Goal: Task Accomplishment & Management: Manage account settings

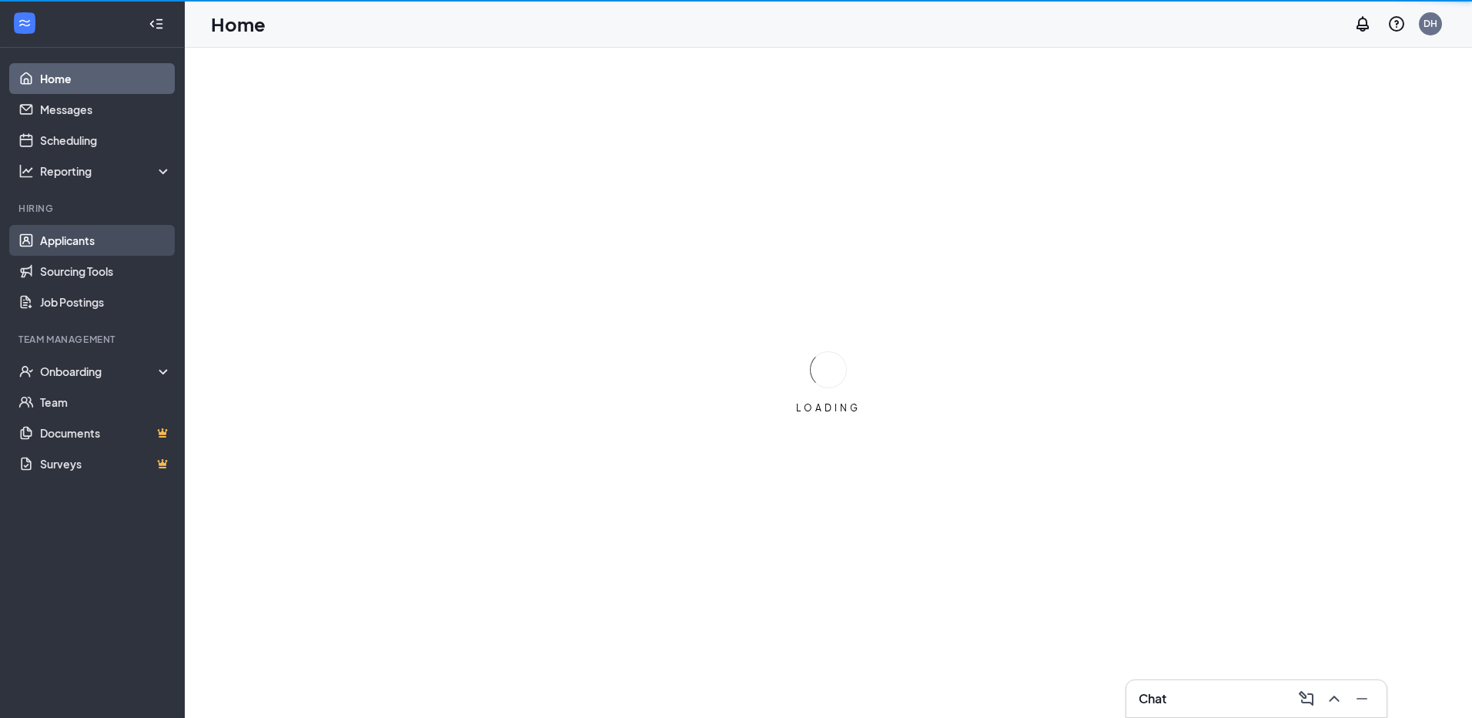
click at [85, 236] on link "Applicants" at bounding box center [106, 240] width 132 height 31
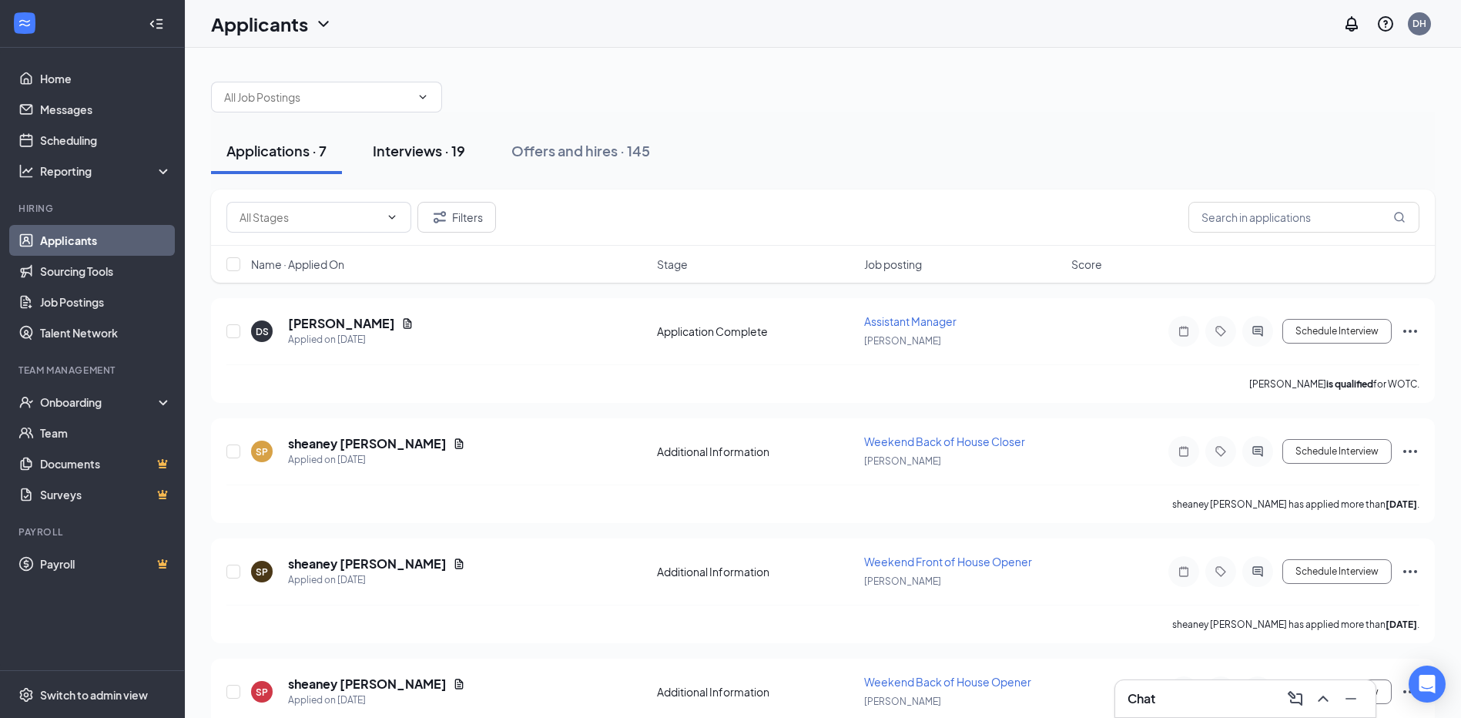
click at [390, 146] on div "Interviews · 19" at bounding box center [419, 150] width 92 height 19
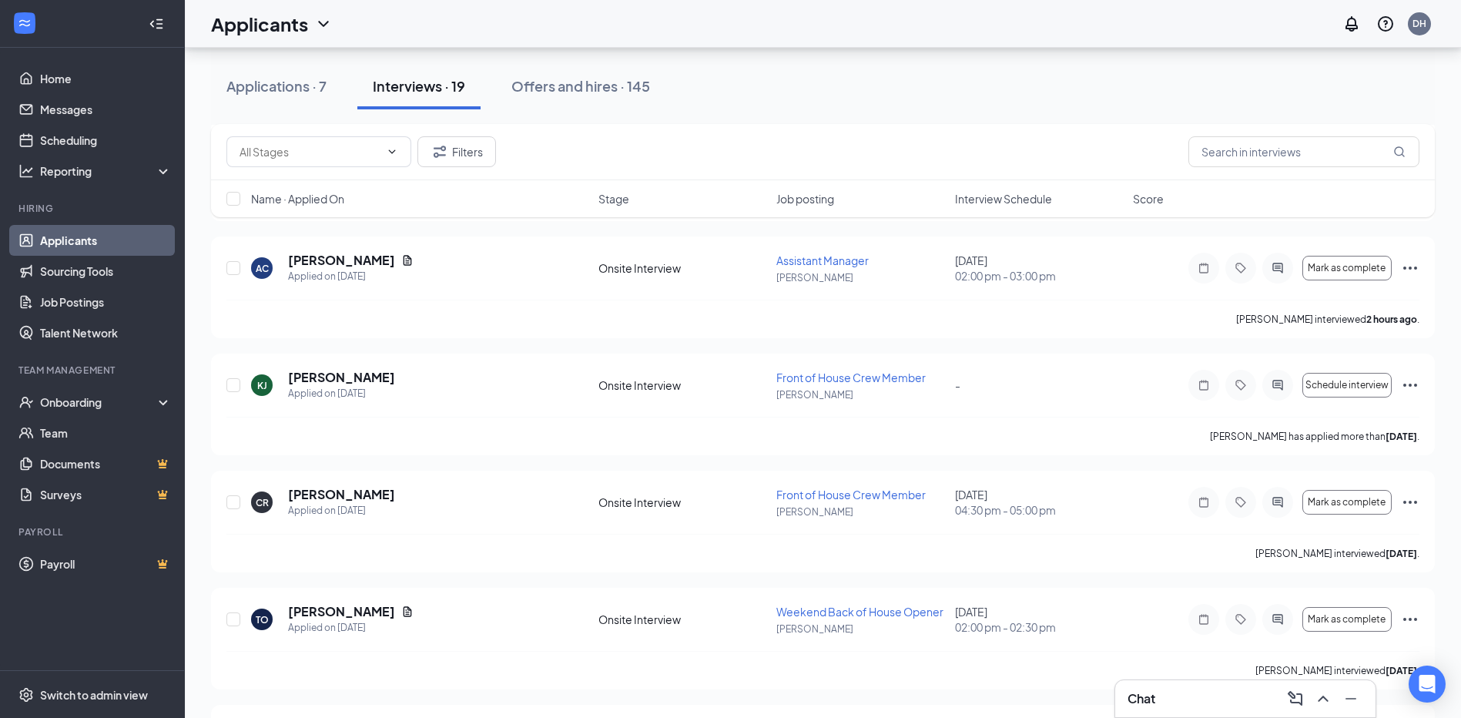
scroll to position [1309, 0]
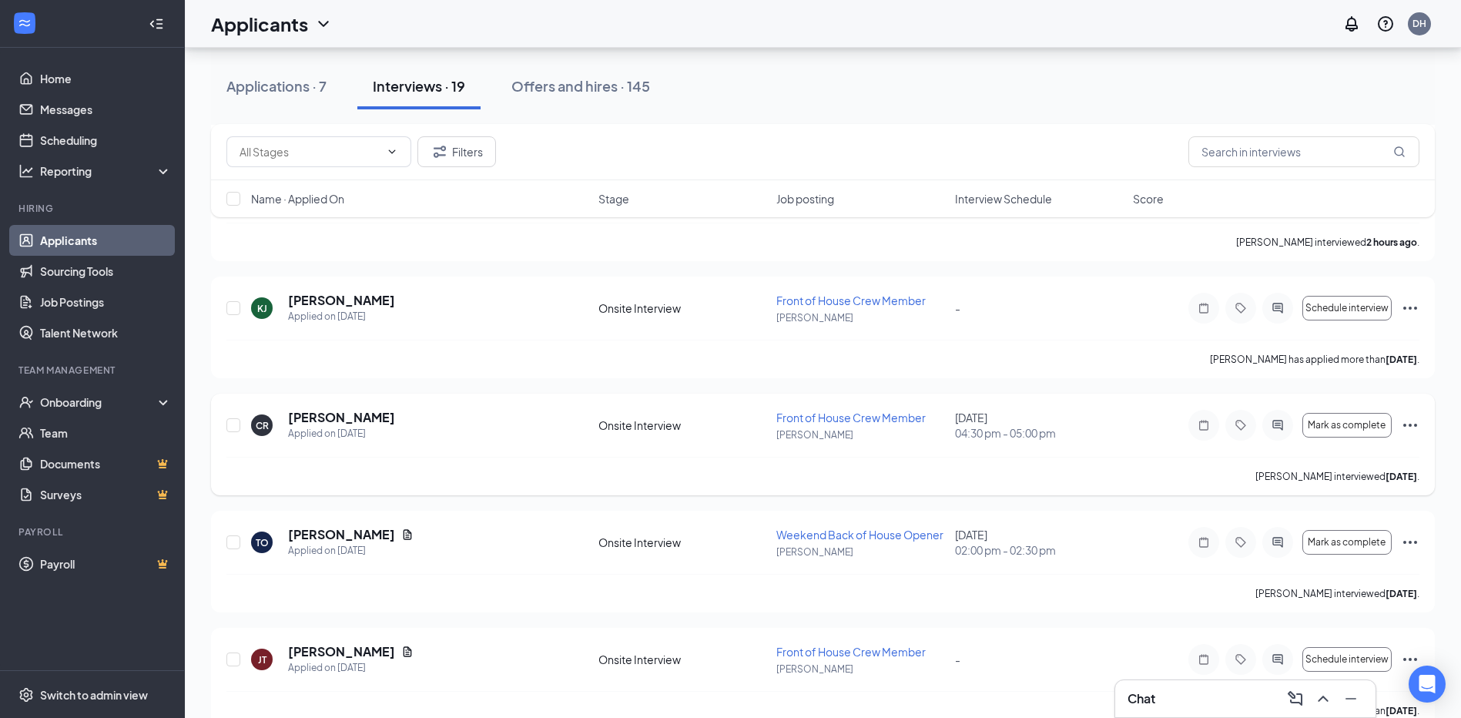
click at [1410, 425] on icon "Ellipses" at bounding box center [1410, 424] width 14 height 3
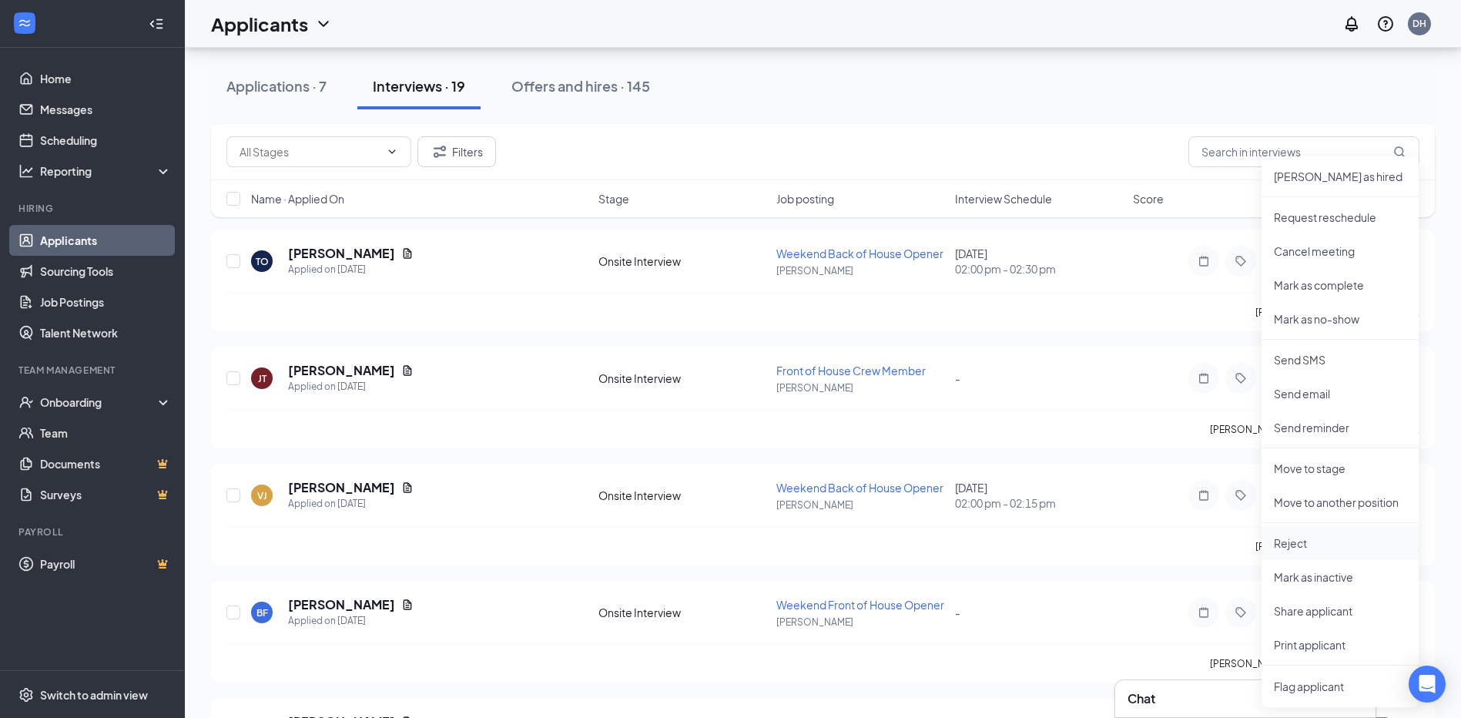
scroll to position [1617, 0]
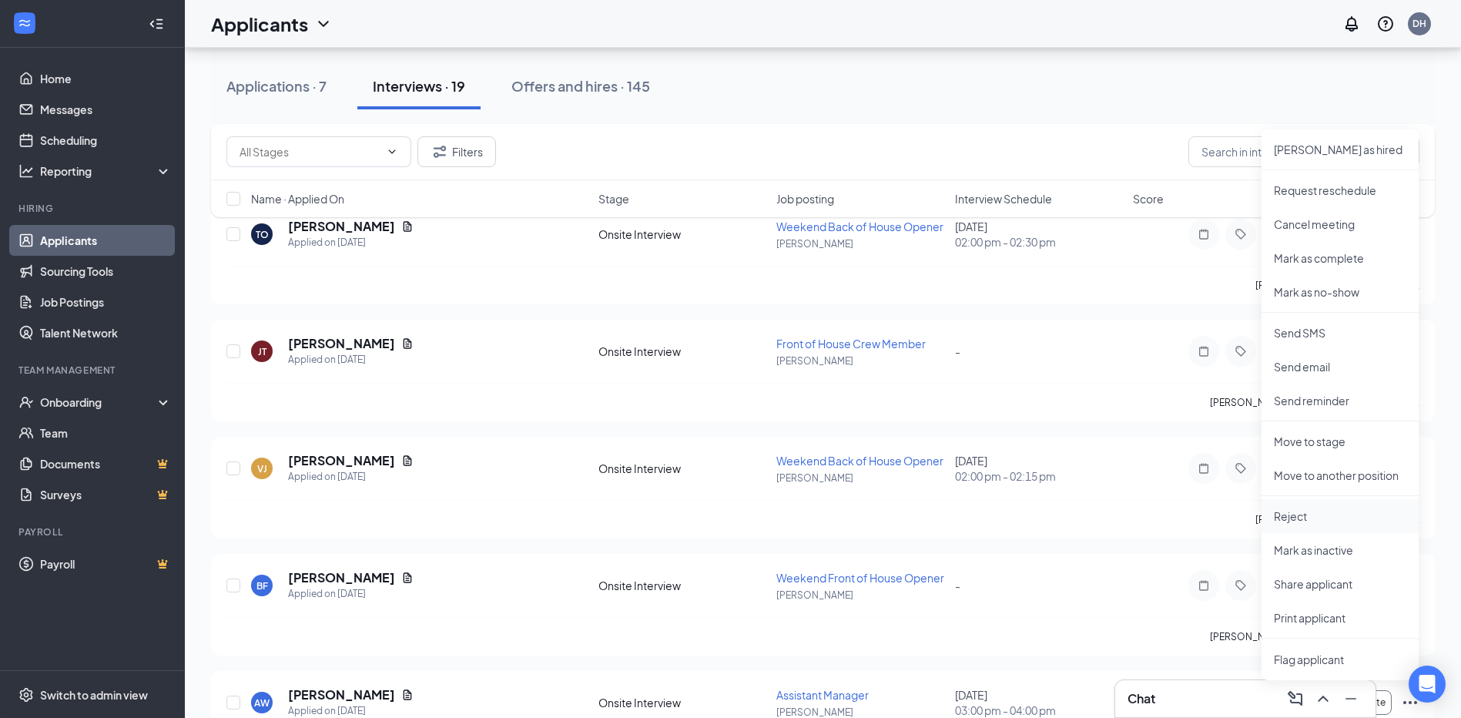
click at [1303, 515] on p "Reject" at bounding box center [1339, 515] width 132 height 15
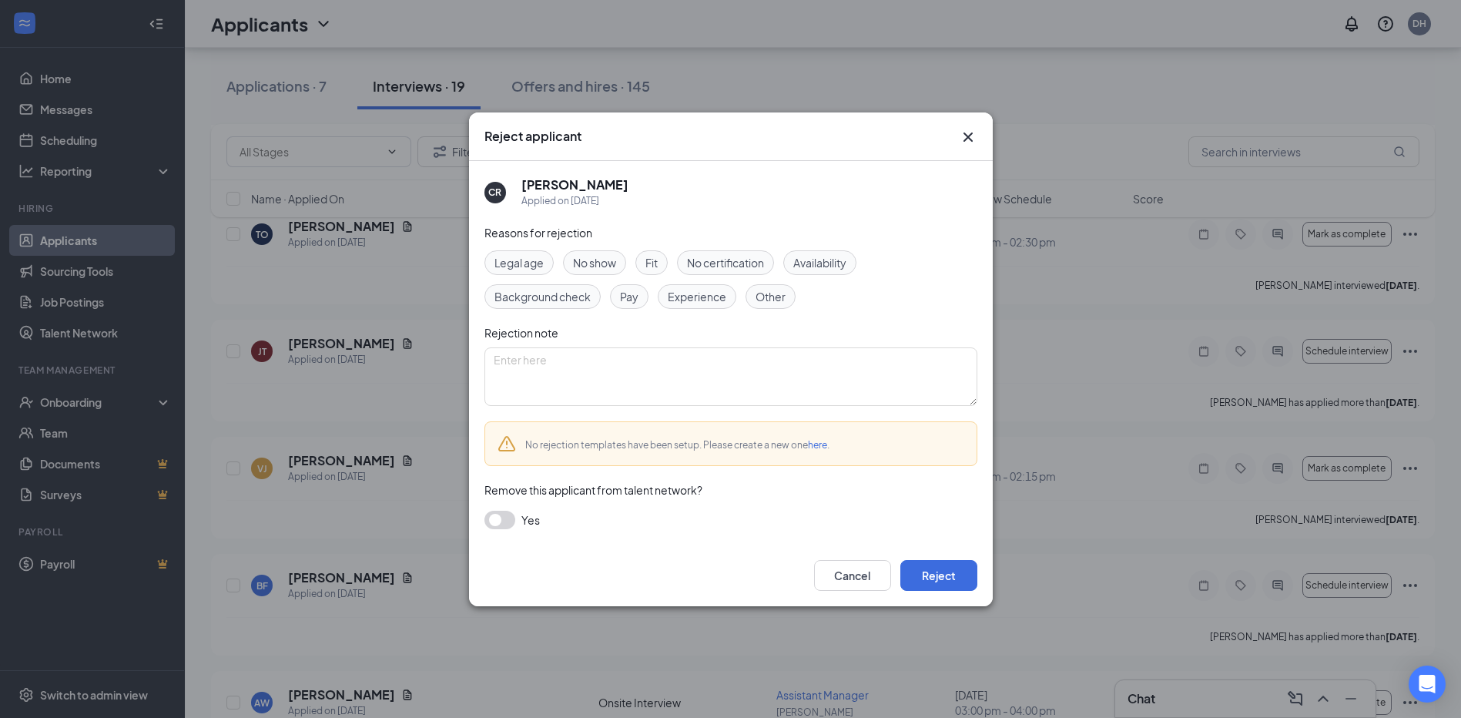
click at [656, 264] on span "Fit" at bounding box center [651, 262] width 12 height 17
click at [772, 296] on span "Other" at bounding box center [770, 296] width 30 height 17
click at [940, 574] on button "Reject" at bounding box center [938, 575] width 77 height 31
